Goal: Find contact information: Find contact information

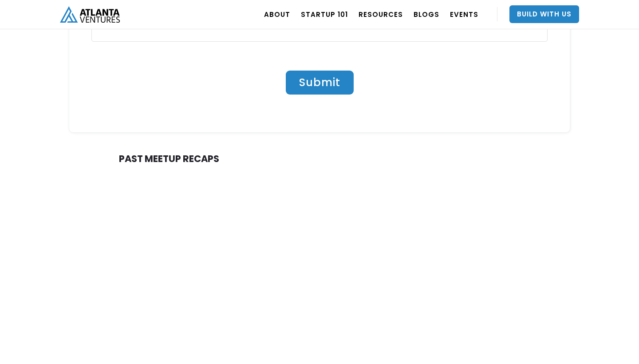
scroll to position [810, 0]
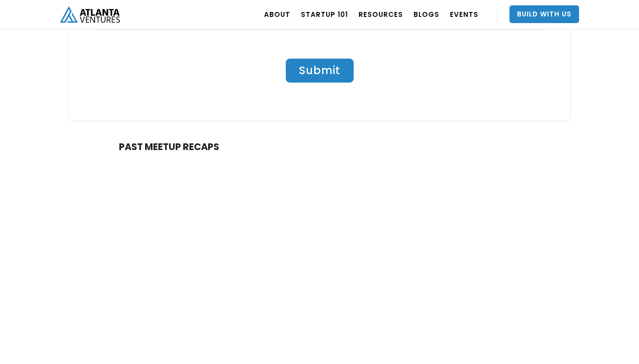
click at [145, 291] on link at bounding box center [189, 309] width 250 height 272
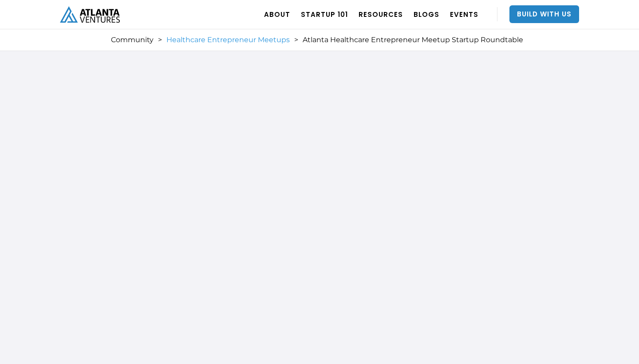
click at [216, 42] on link "Healthcare Entrepreneur Meetups" at bounding box center [227, 39] width 123 height 9
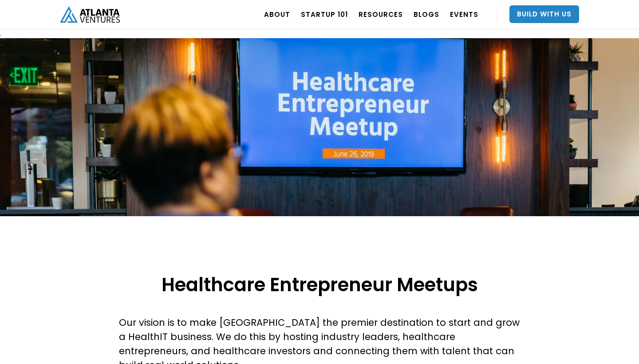
scroll to position [130, 0]
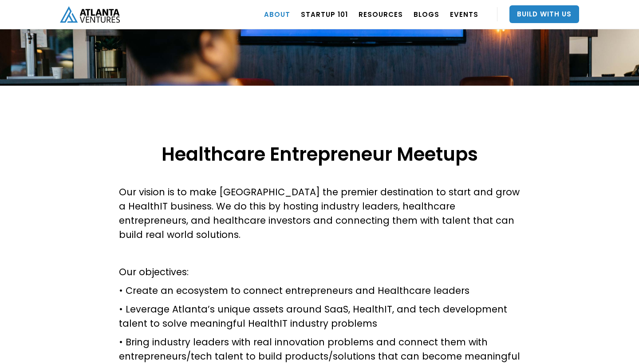
click at [281, 15] on link "ABOUT" at bounding box center [277, 14] width 26 height 25
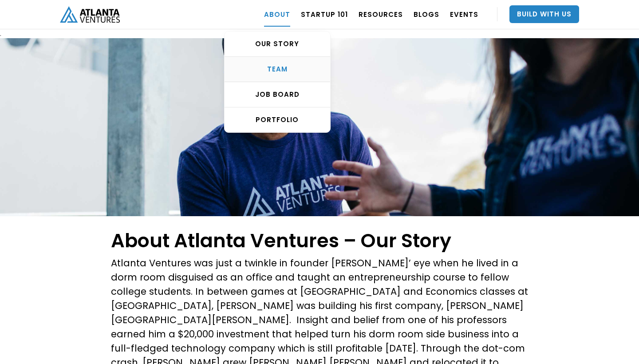
click at [284, 70] on div "TEAM" at bounding box center [277, 69] width 106 height 9
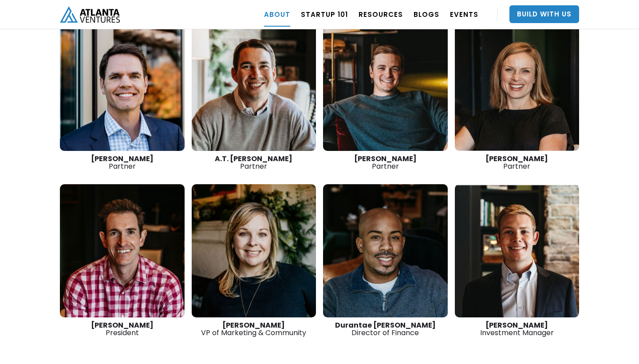
scroll to position [1311, 0]
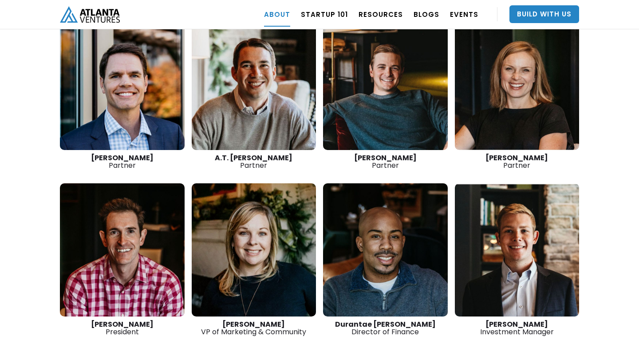
click at [504, 154] on div "Kathryn O'Day Partner" at bounding box center [517, 161] width 125 height 15
click at [511, 90] on link at bounding box center [517, 83] width 125 height 133
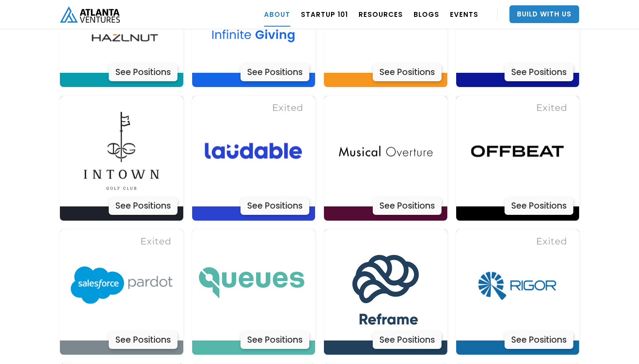
scroll to position [2468, 0]
